Goal: Communication & Community: Answer question/provide support

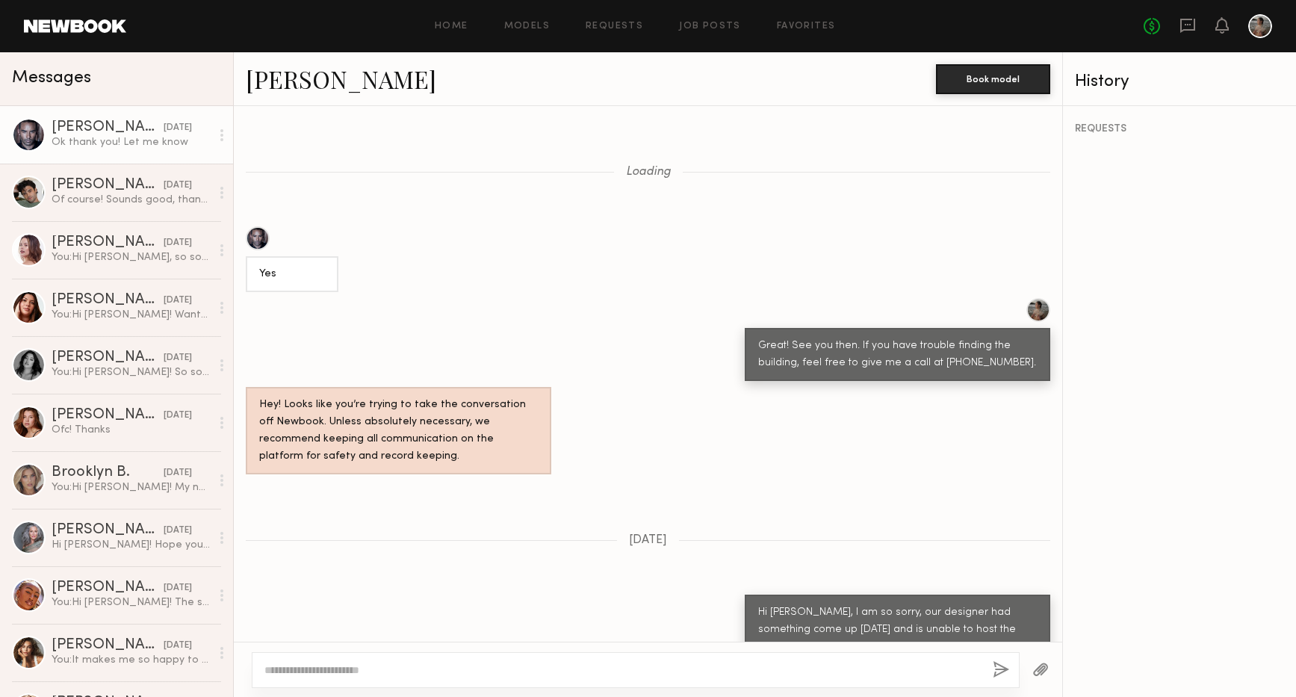
scroll to position [886, 0]
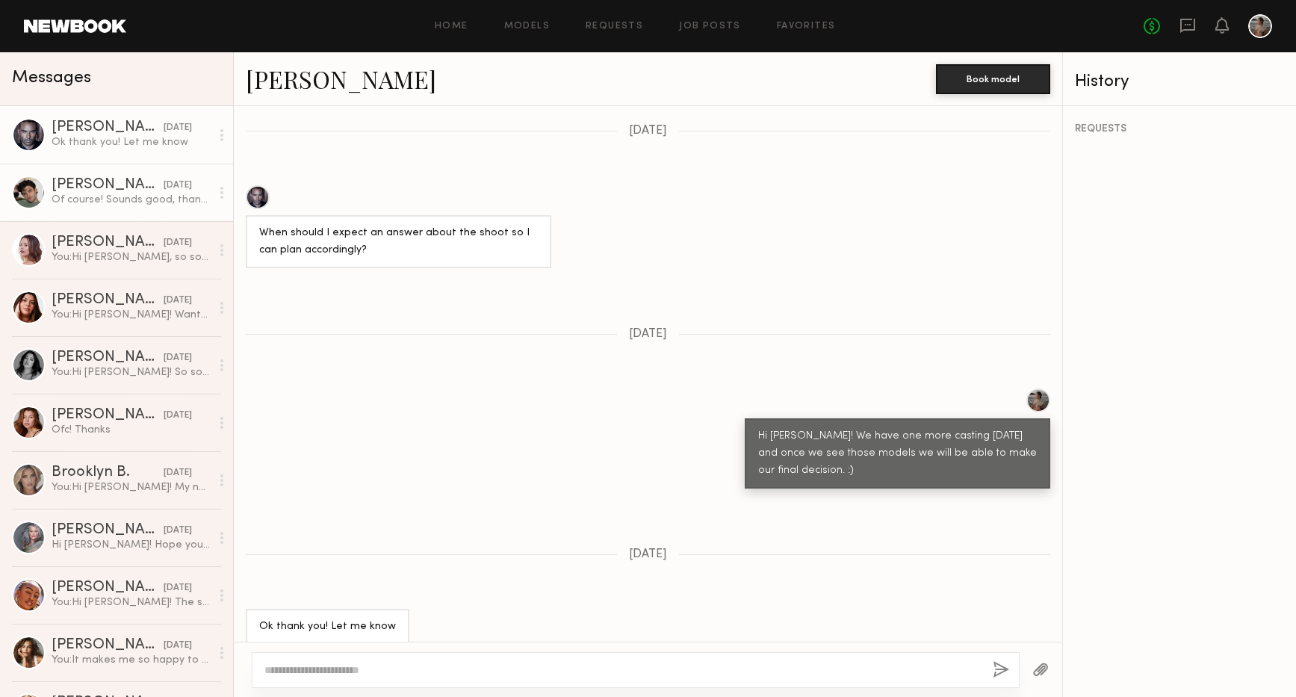
click at [109, 197] on div "Of course! Sounds good, thanks!!" at bounding box center [131, 200] width 159 height 14
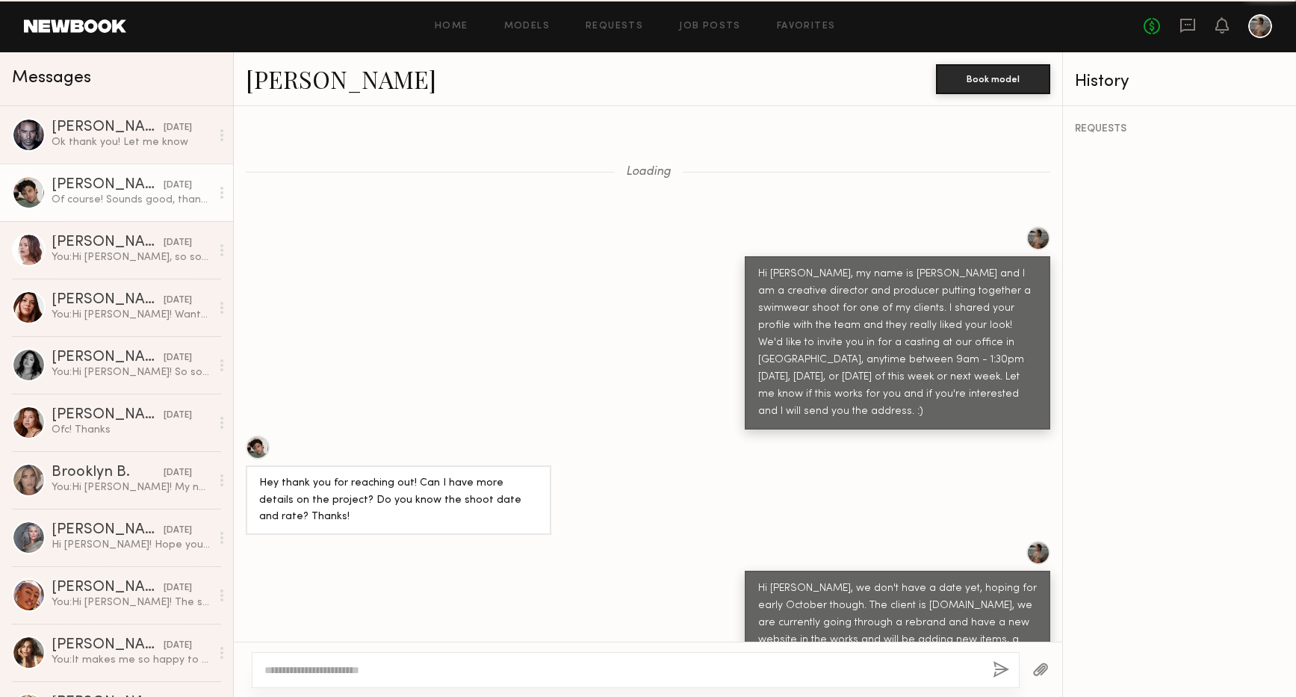
scroll to position [2400, 0]
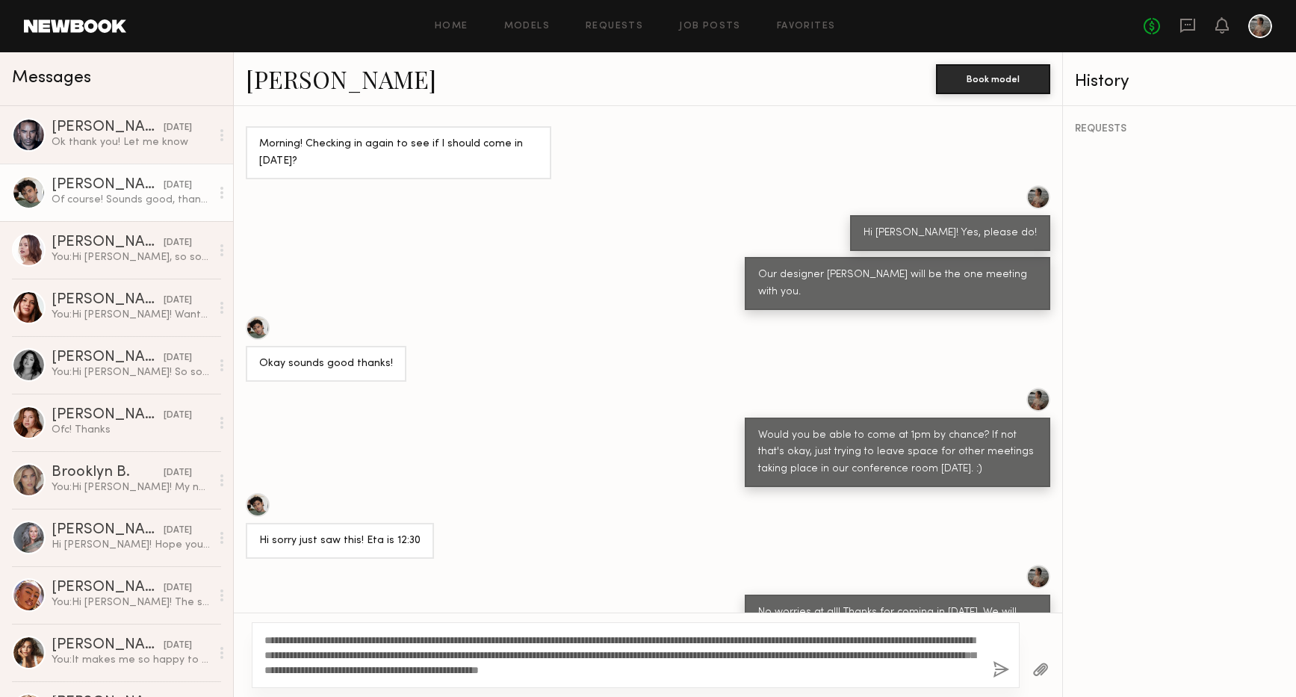
type textarea "**********"
click at [999, 669] on button "button" at bounding box center [1001, 670] width 16 height 19
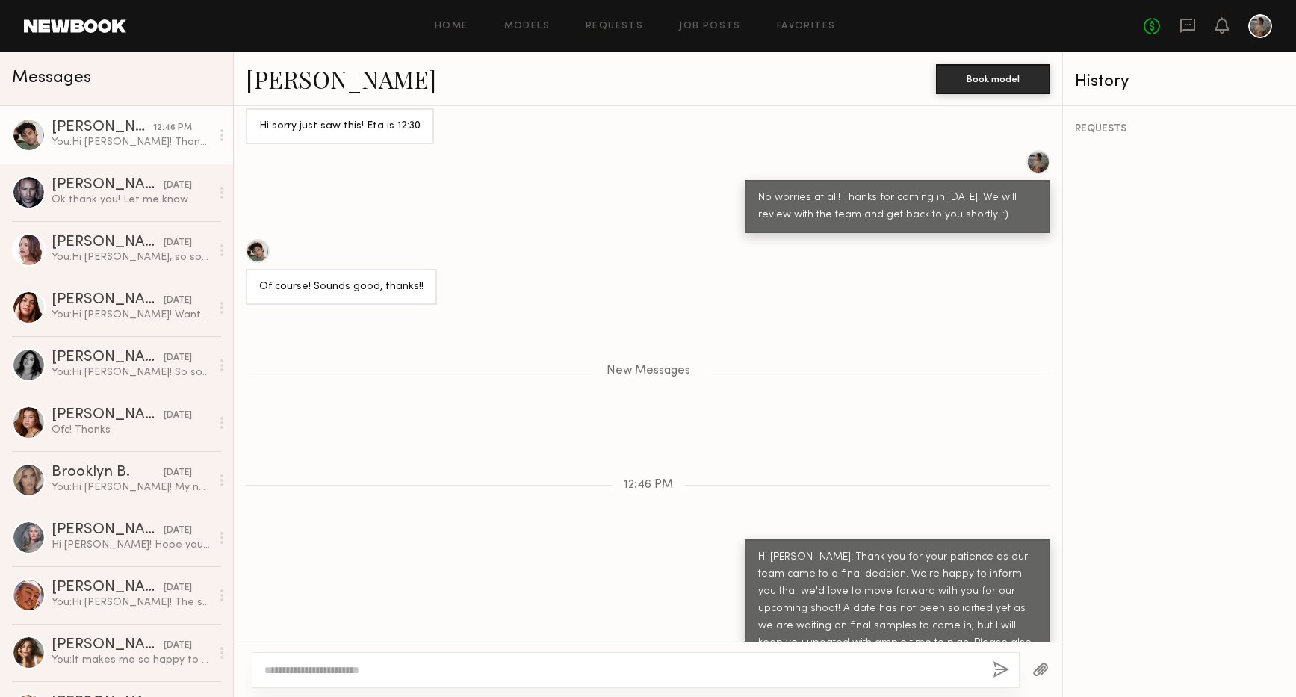
scroll to position [0, 0]
click at [164, 199] on div "Ok thank you! Let me know" at bounding box center [131, 200] width 159 height 14
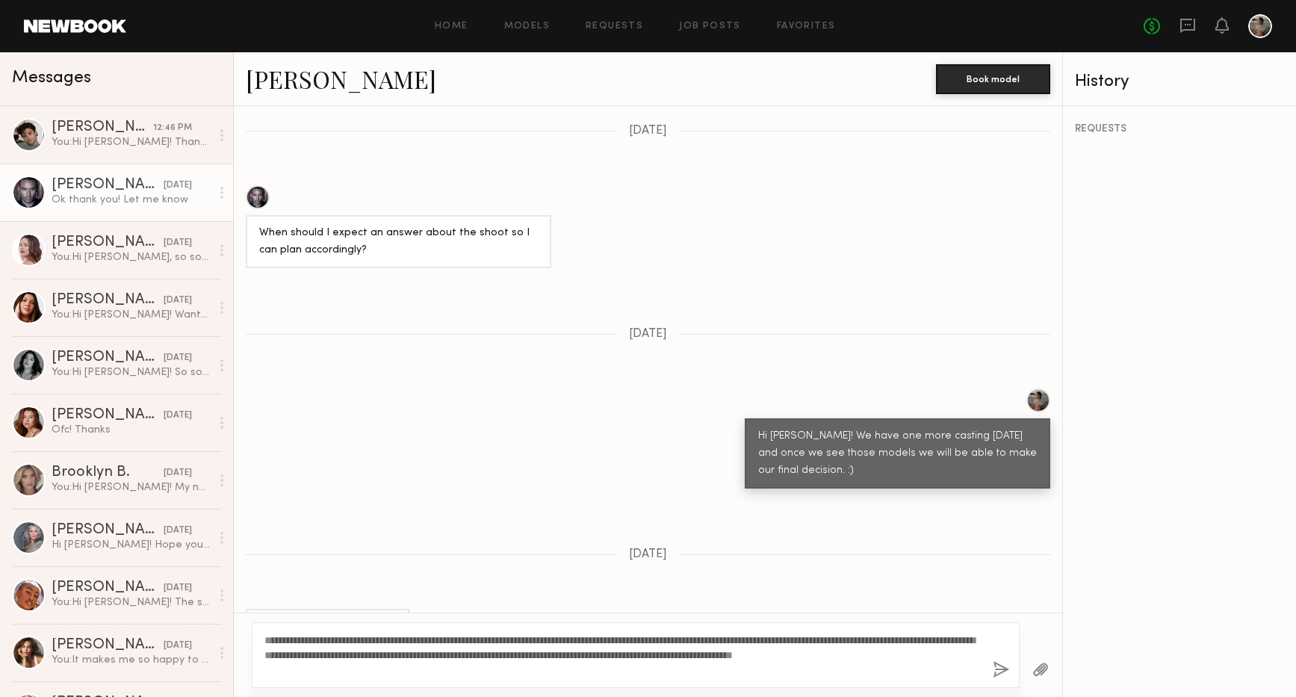
type textarea "**********"
click at [996, 673] on button "button" at bounding box center [1001, 670] width 16 height 19
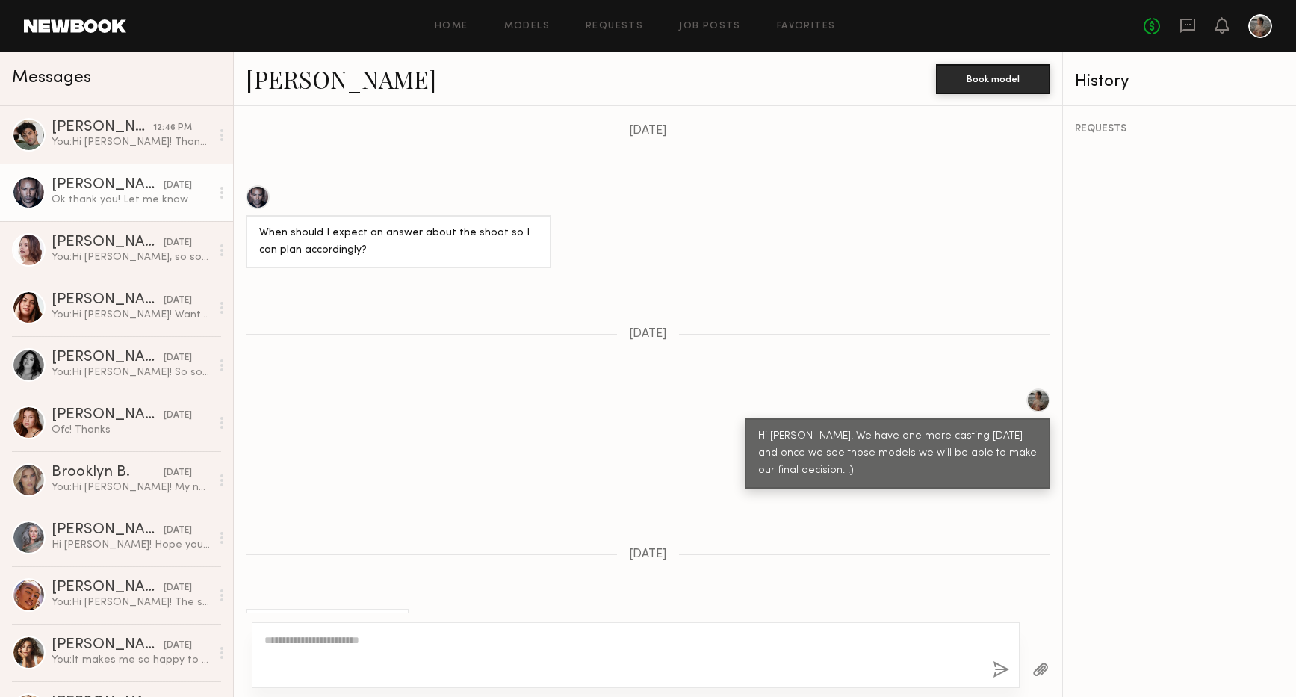
scroll to position [1268, 0]
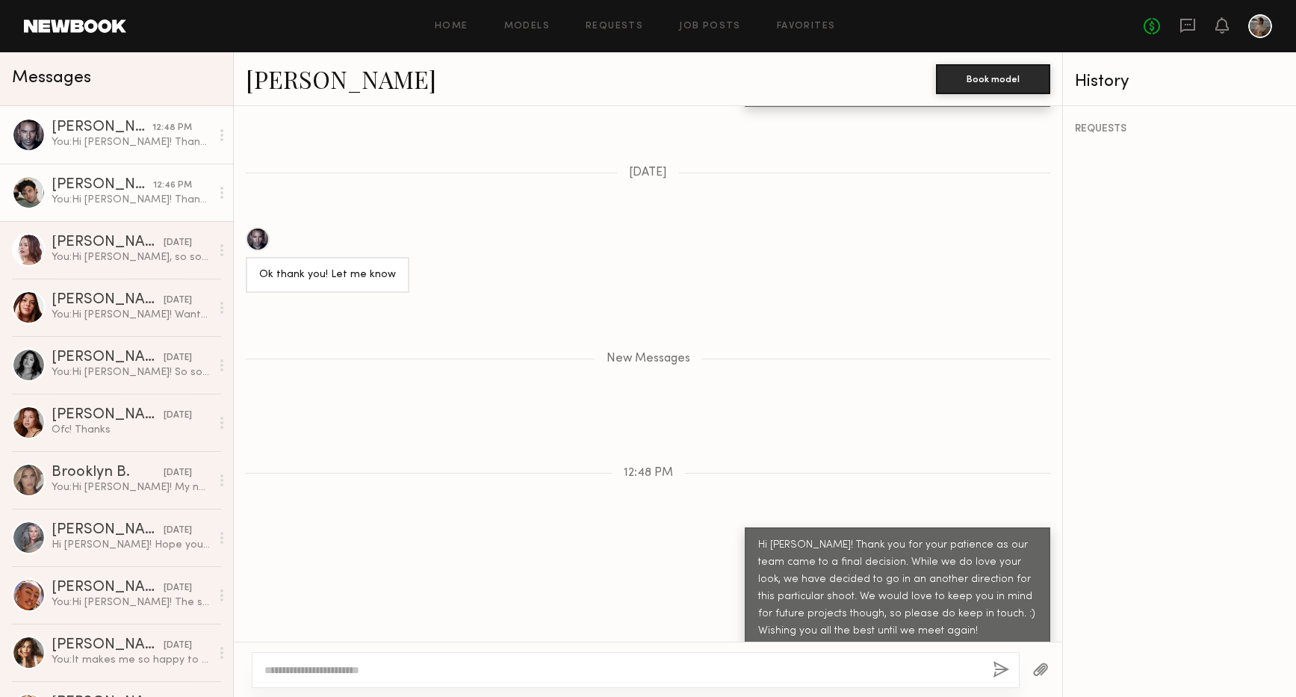
click at [139, 199] on div "You: Hi [PERSON_NAME]! Thank you for your patience as our team came to a final …" at bounding box center [131, 200] width 159 height 14
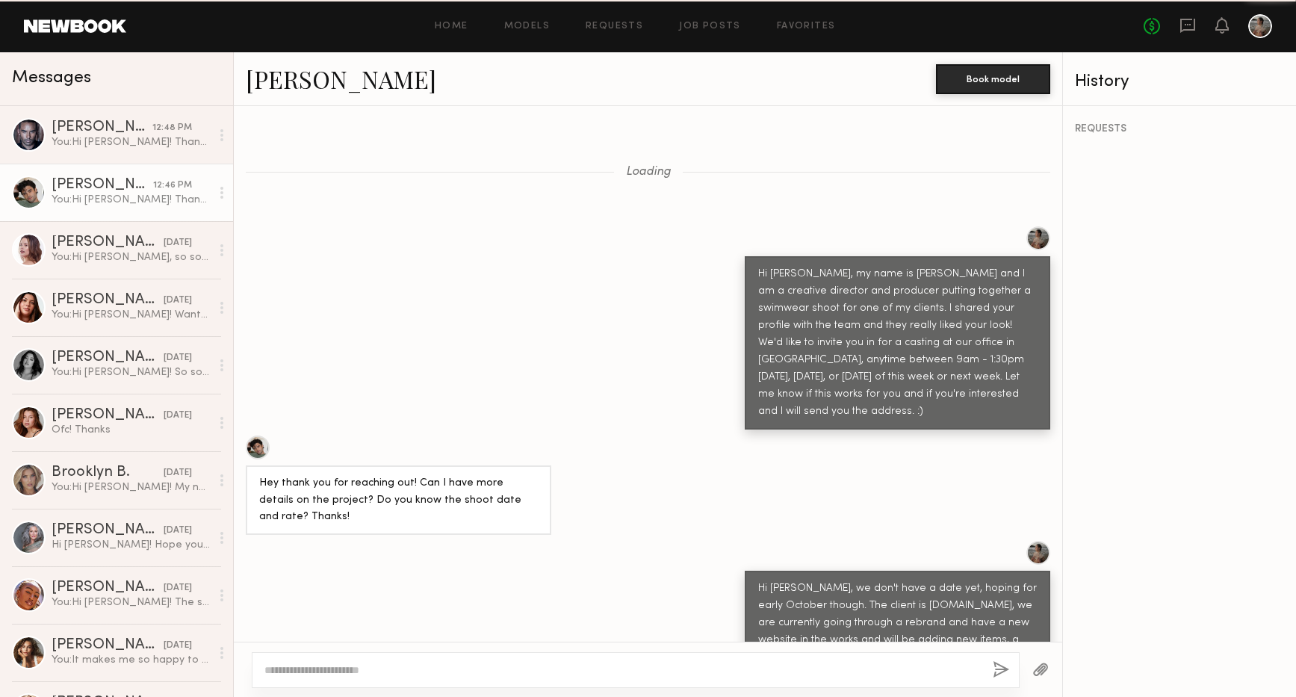
scroll to position [2700, 0]
